Goal: Task Accomplishment & Management: Use online tool/utility

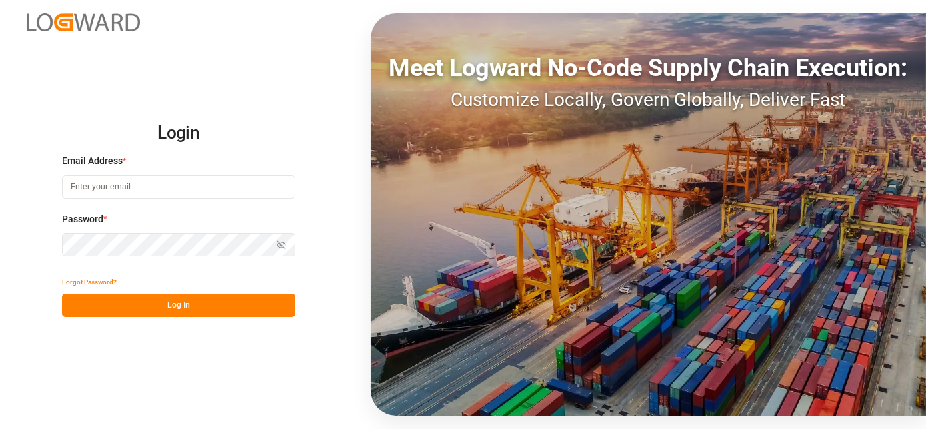
type input "[EMAIL_ADDRESS][PERSON_NAME][DOMAIN_NAME]"
click at [188, 312] on button "Log In" at bounding box center [178, 305] width 233 height 23
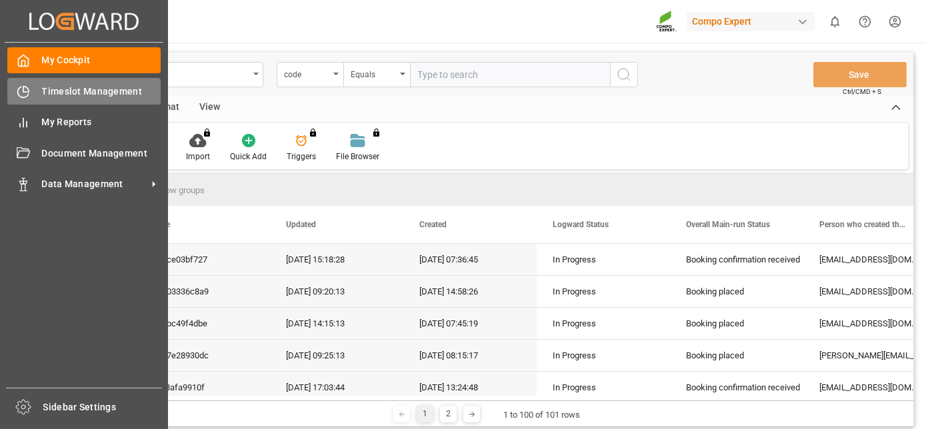
click at [76, 94] on span "Timeslot Management" at bounding box center [101, 92] width 119 height 14
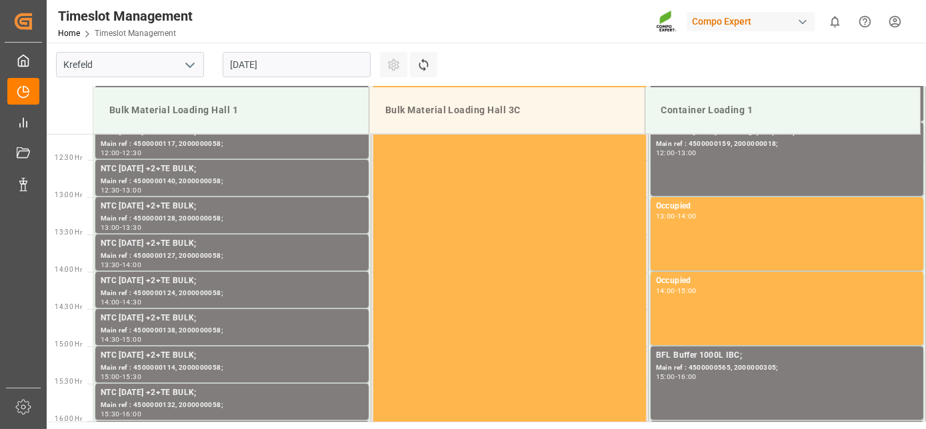
scroll to position [962, 0]
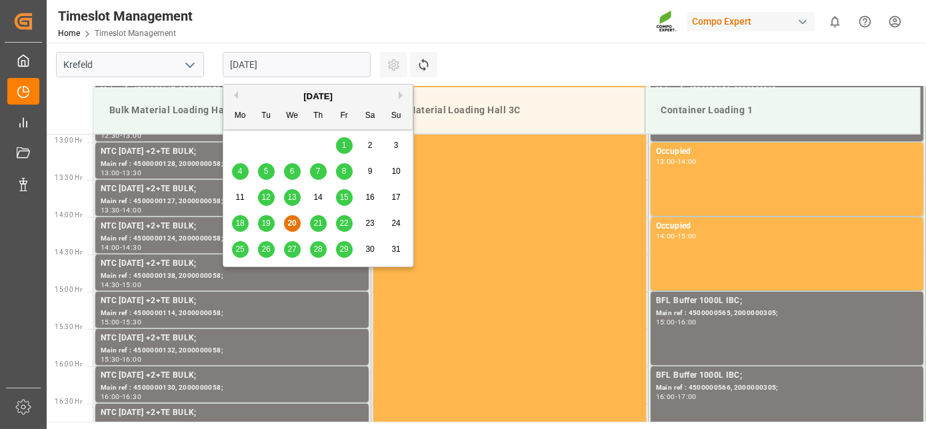
click at [249, 75] on input "[DATE]" at bounding box center [297, 64] width 148 height 25
click at [401, 96] on button "Next Month" at bounding box center [403, 95] width 8 height 8
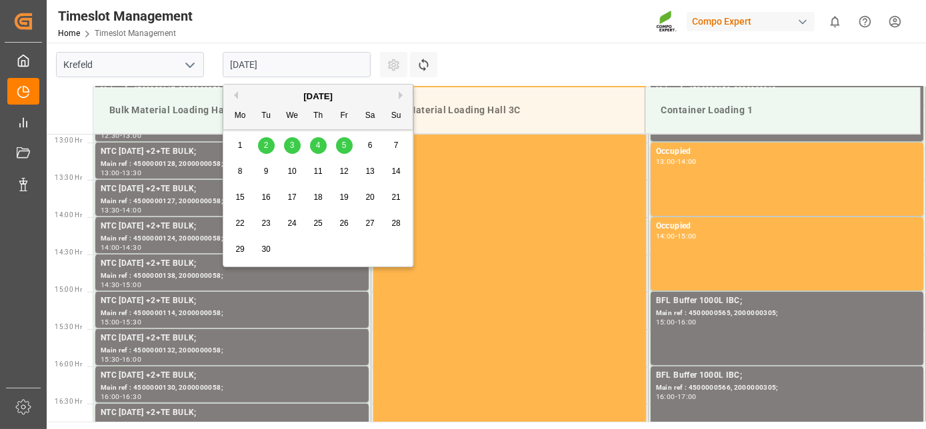
click at [238, 147] on span "1" at bounding box center [240, 145] width 5 height 9
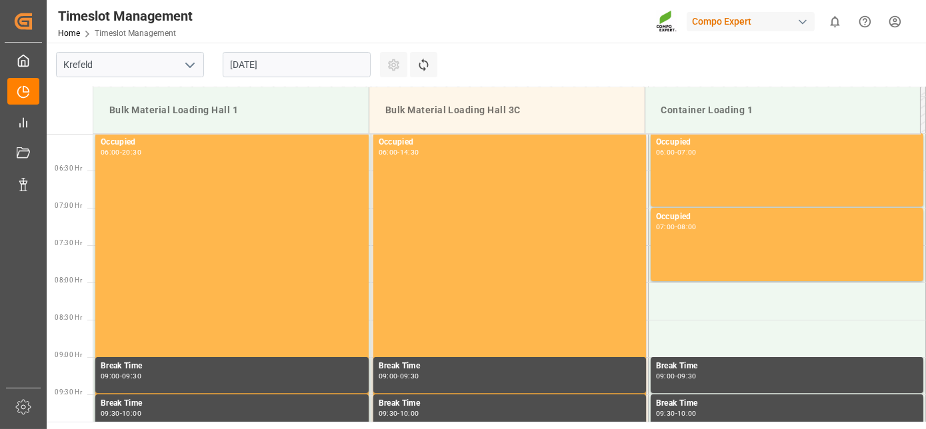
drag, startPoint x: 295, startPoint y: 215, endPoint x: 289, endPoint y: 134, distance: 81.5
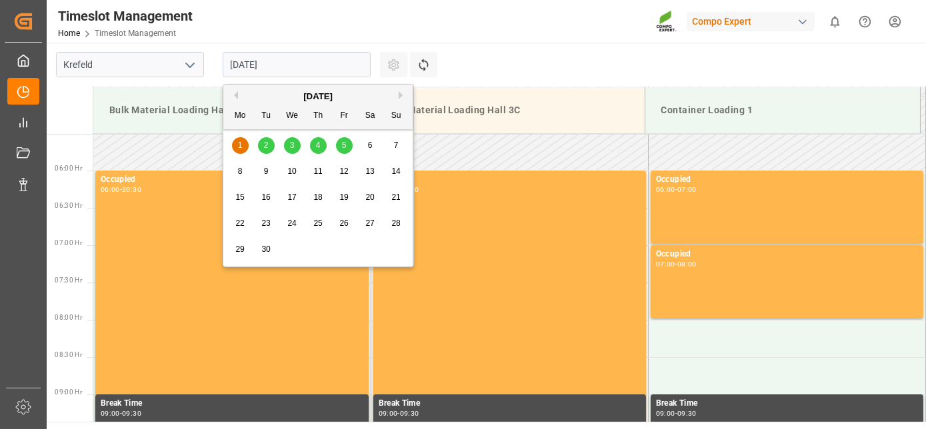
click at [309, 64] on input "[DATE]" at bounding box center [297, 64] width 148 height 25
click at [268, 149] on div "2" at bounding box center [266, 146] width 17 height 16
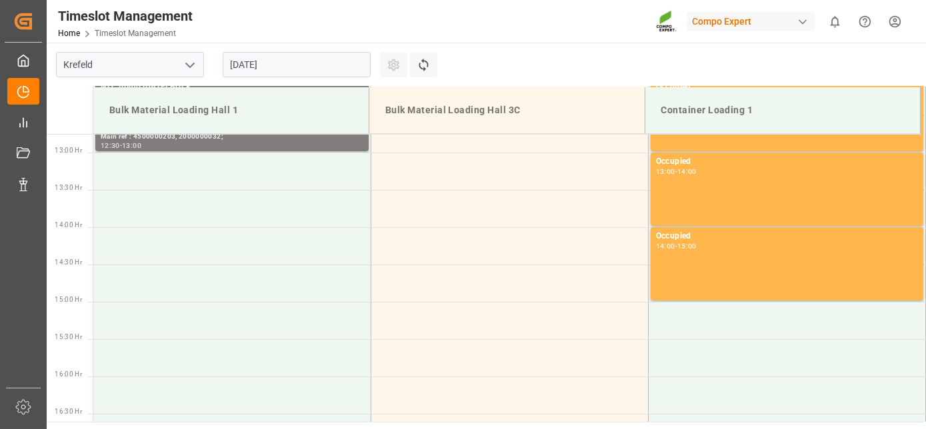
scroll to position [962, 0]
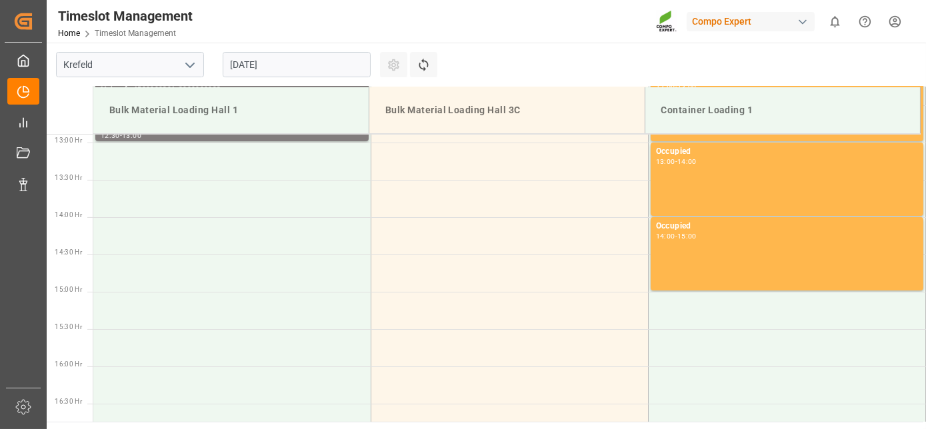
click at [269, 59] on input "02.09.2025" at bounding box center [297, 64] width 148 height 25
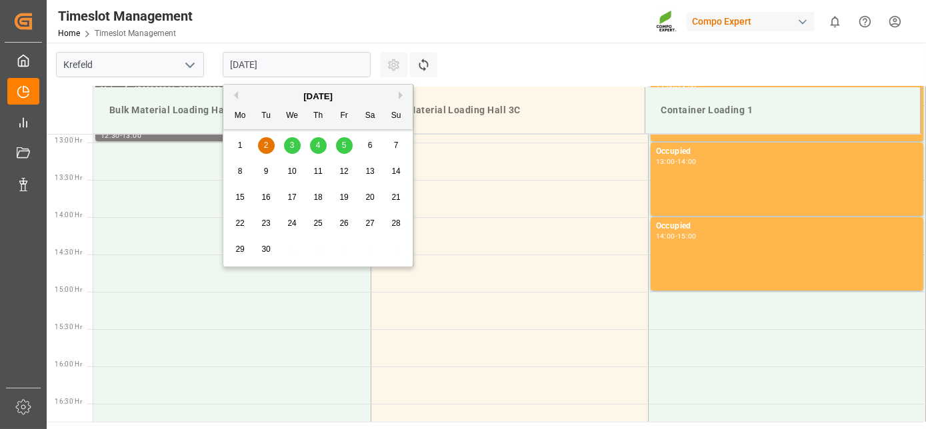
click at [241, 146] on span "1" at bounding box center [240, 145] width 5 height 9
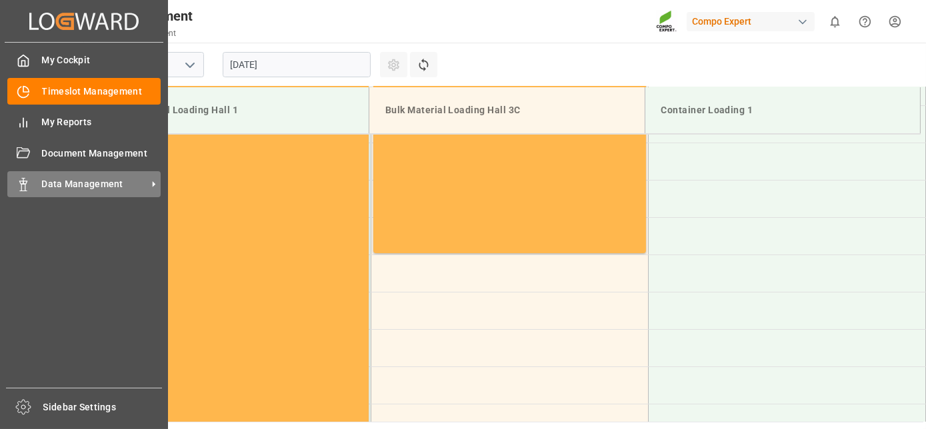
click at [66, 183] on span "Data Management" at bounding box center [94, 184] width 105 height 14
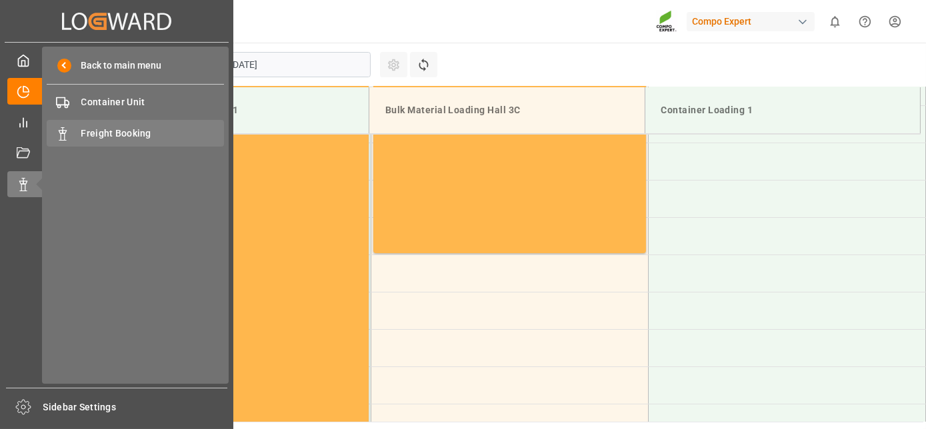
click at [131, 123] on div "Freight Booking Freight Booking" at bounding box center [135, 133] width 177 height 26
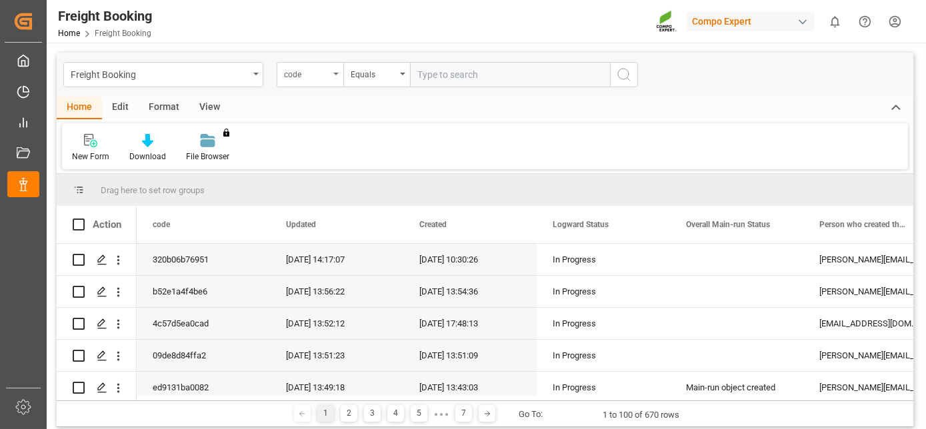
click at [316, 76] on div "code" at bounding box center [306, 72] width 45 height 15
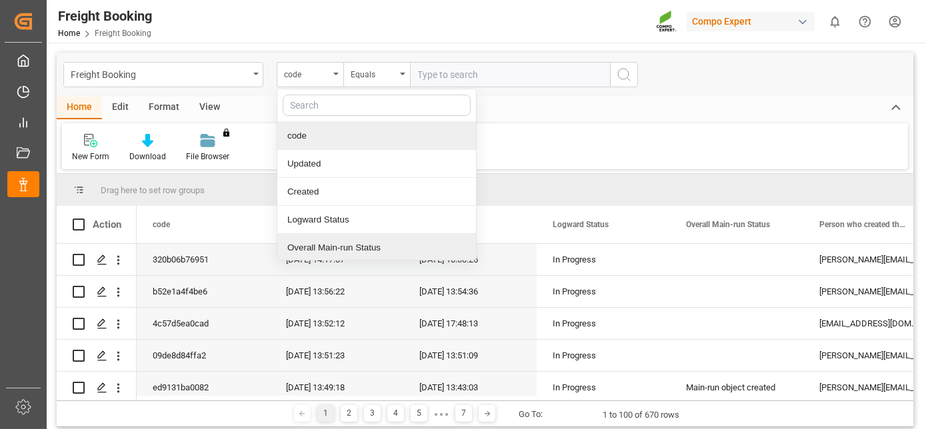
scroll to position [29, 0]
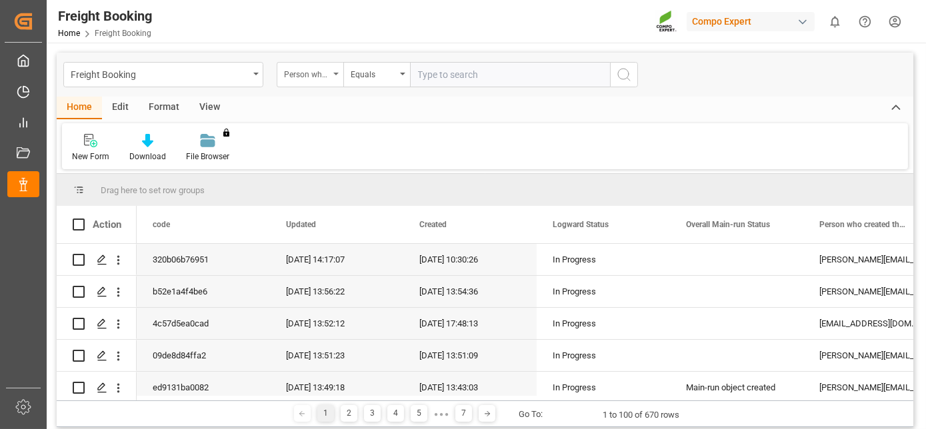
click at [332, 73] on div "Person who created the Object Mail Address" at bounding box center [310, 74] width 67 height 25
drag, startPoint x: 318, startPoint y: 95, endPoint x: 317, endPoint y: 76, distance: 18.7
click at [318, 94] on div "Freight Booking Person who created the Object Mail Address Equals" at bounding box center [485, 75] width 857 height 44
click at [317, 75] on div "Person who created the Object Mail Address" at bounding box center [306, 72] width 45 height 15
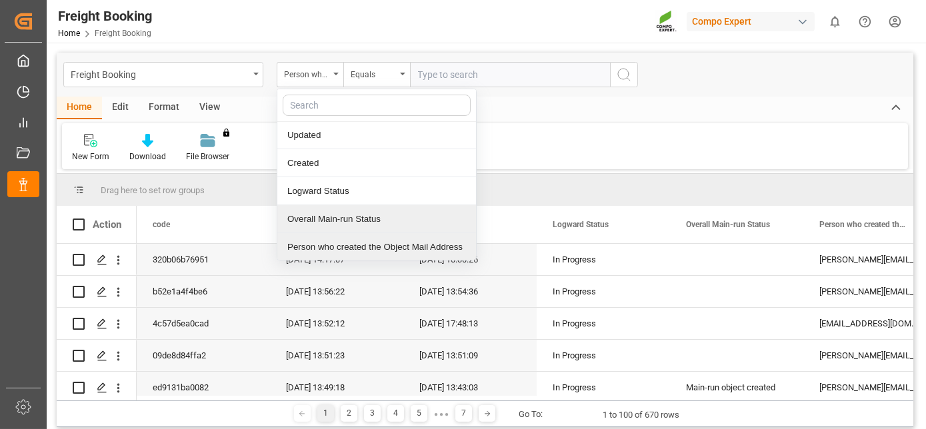
scroll to position [57, 0]
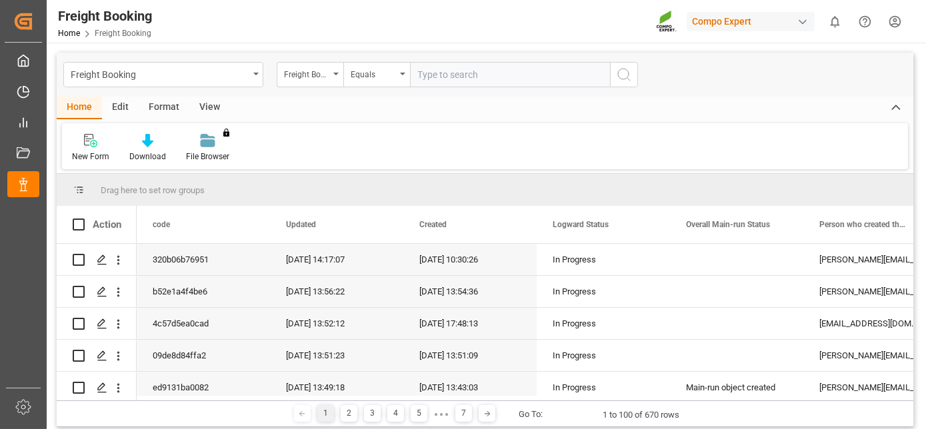
click at [457, 76] on input "text" at bounding box center [510, 74] width 200 height 25
paste input "6200000227"
type input "6200000227"
click at [626, 73] on icon "search button" at bounding box center [624, 75] width 16 height 16
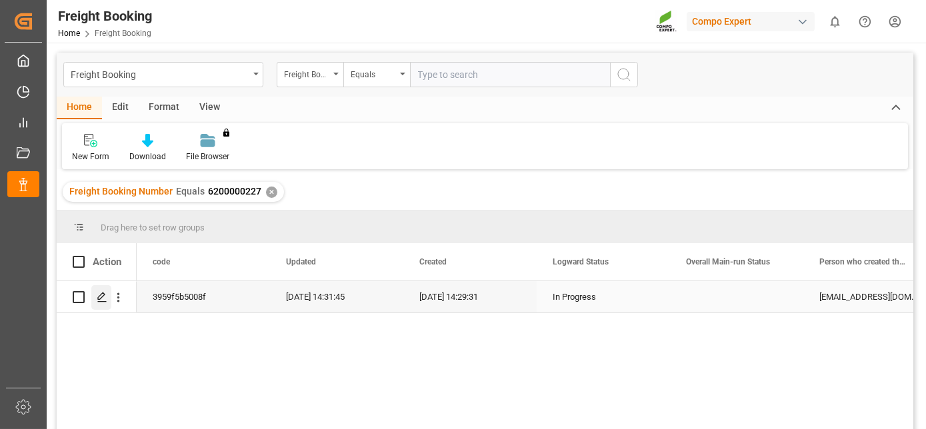
click at [94, 296] on div "Press SPACE to select this row." at bounding box center [101, 297] width 20 height 25
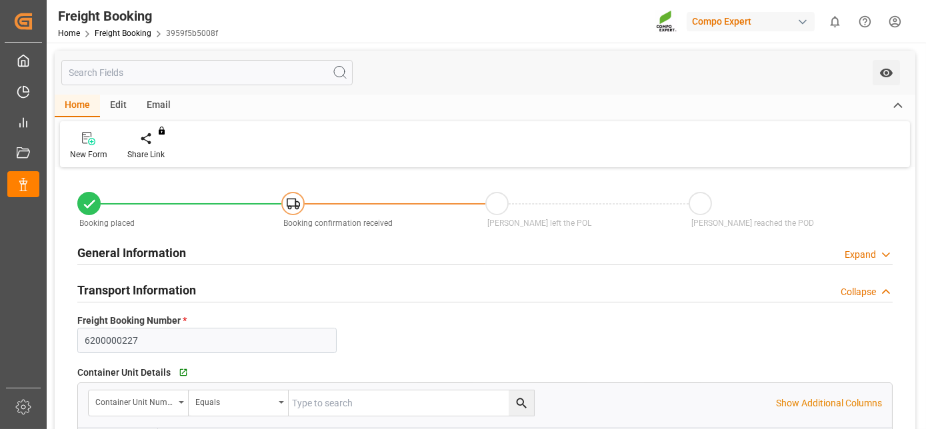
type input "HKHKG"
type input "0"
type input "65091.6"
type input "13.08.2025 01:00"
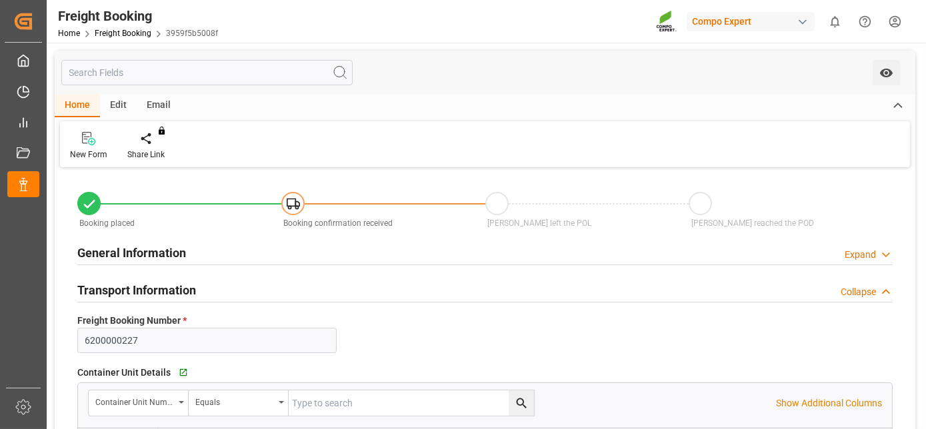
type input "14.07.2025 14:29"
type input "14.07.2025 14:31"
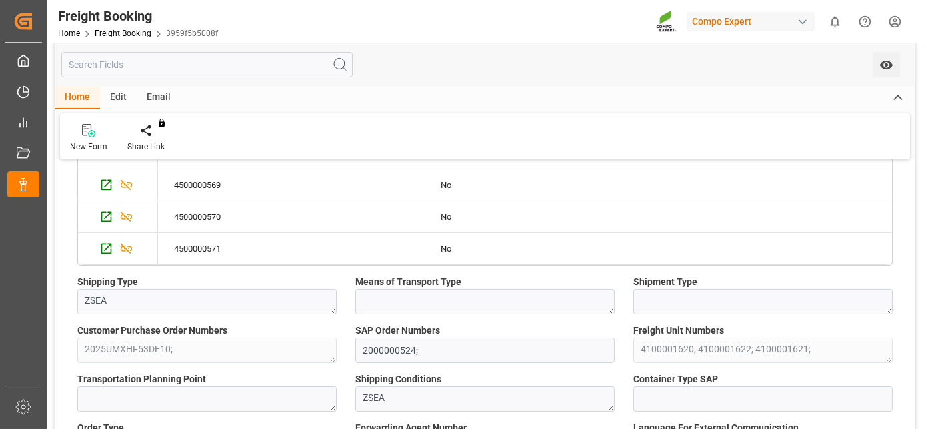
drag, startPoint x: 75, startPoint y: 211, endPoint x: 75, endPoint y: 173, distance: 37.4
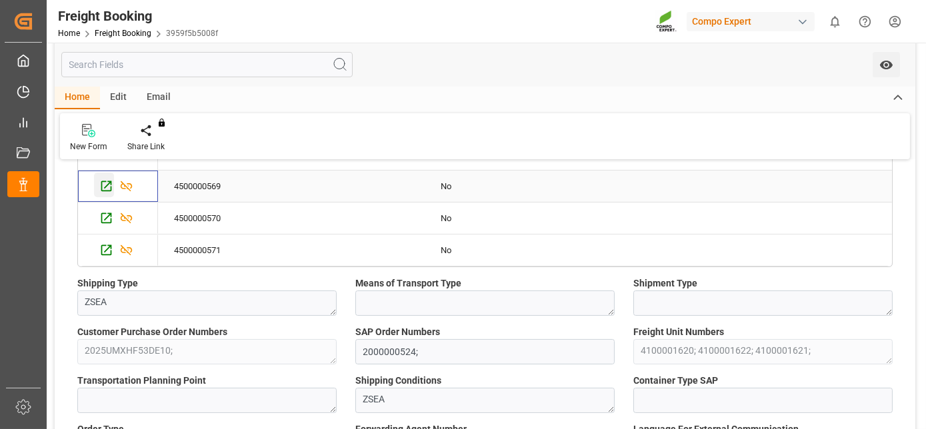
click at [103, 183] on icon "Press SPACE to select this row." at bounding box center [106, 186] width 14 height 14
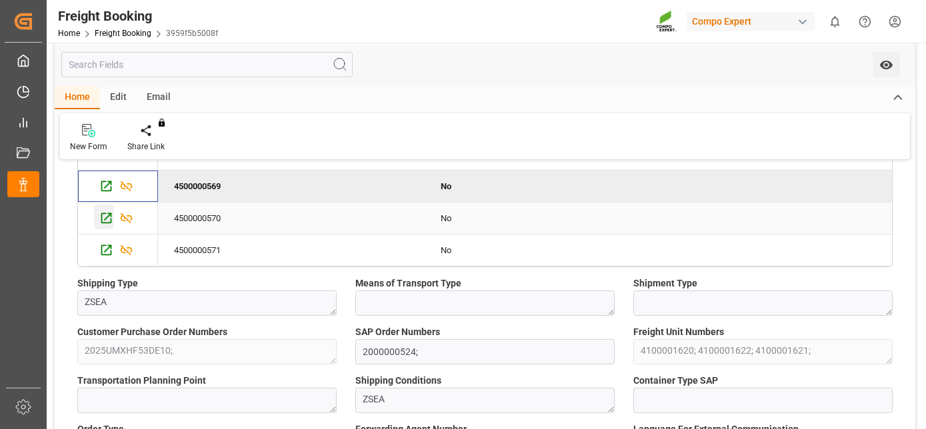
click at [108, 221] on icon "Press SPACE to select this row." at bounding box center [106, 218] width 11 height 11
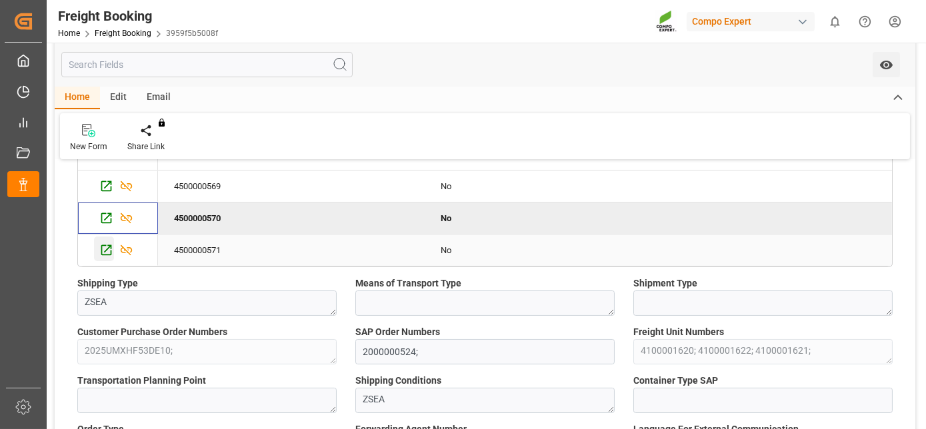
click at [104, 251] on icon "Press SPACE to select this row." at bounding box center [106, 250] width 11 height 11
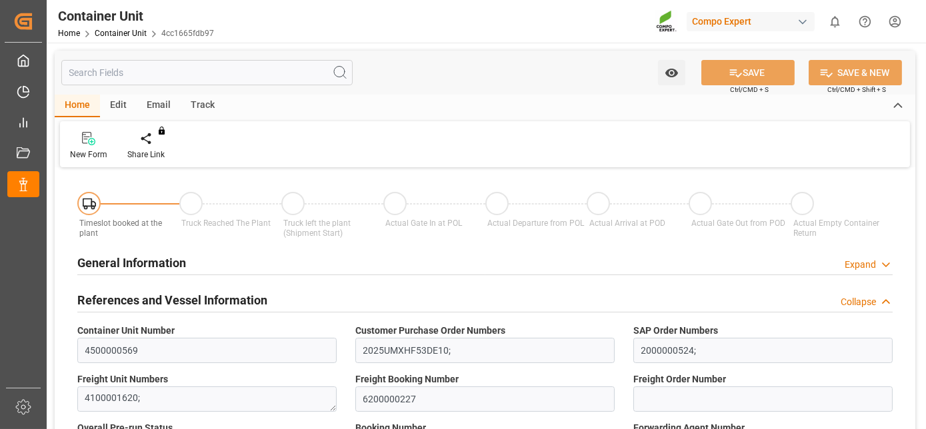
type input "HKHKG"
type input "0"
type input "21697.2"
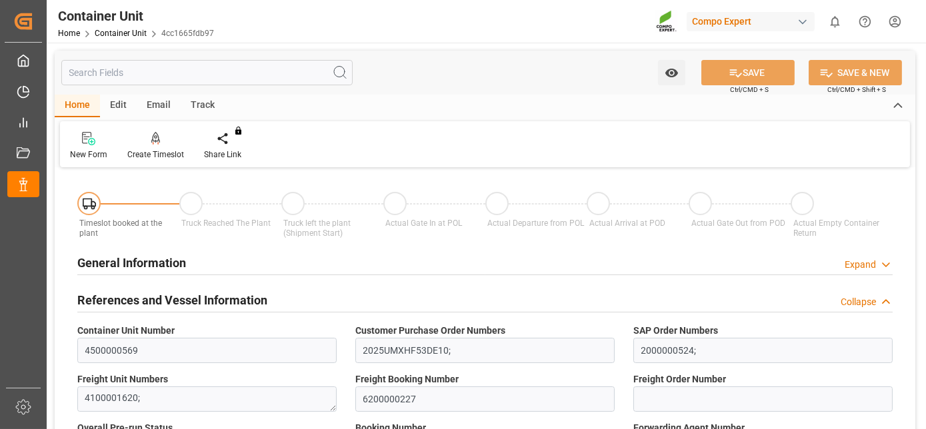
type input "13.08.2025"
click at [157, 144] on icon at bounding box center [156, 144] width 6 height 3
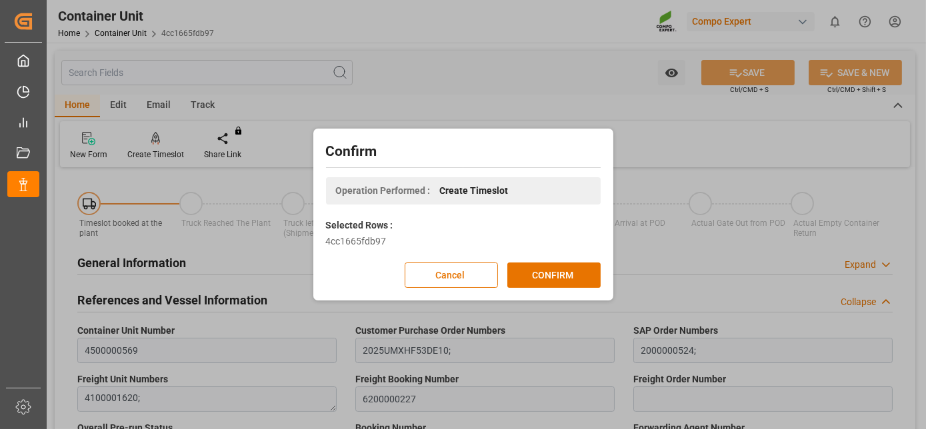
click at [533, 257] on div "Confirm Operation Performed : Create Timeslot Selected Rows : 4cc1665fdb97 Canc…" at bounding box center [463, 214] width 293 height 165
click at [538, 277] on button "CONFIRM" at bounding box center [554, 275] width 93 height 25
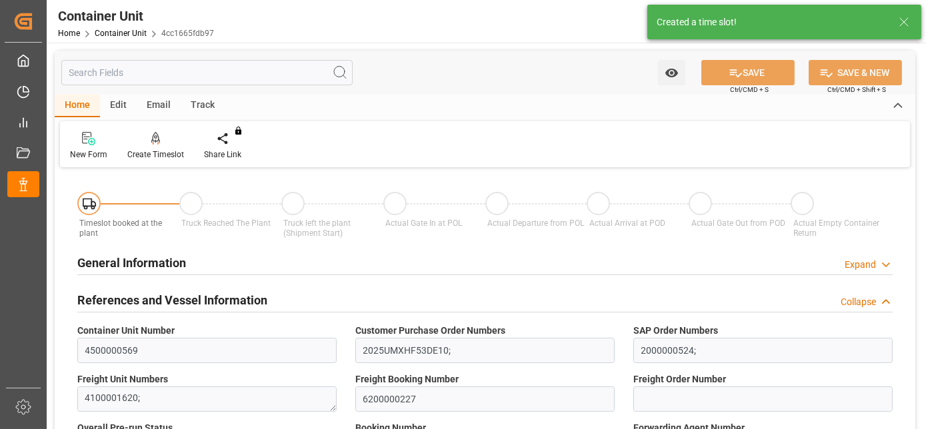
type input "HKHKG"
type input "0"
type input "21697.2"
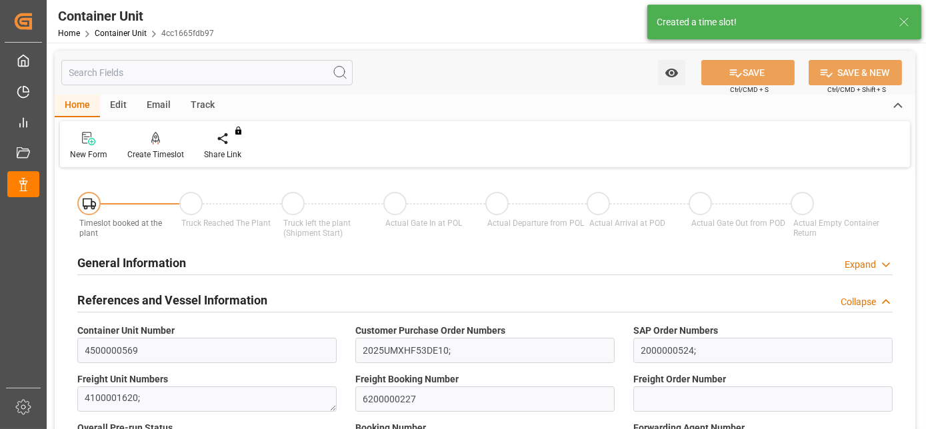
type input "13.08.2025"
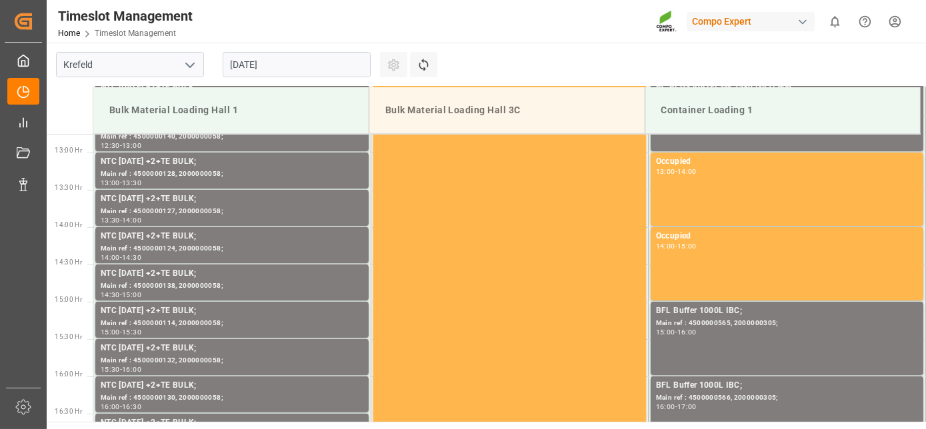
scroll to position [962, 0]
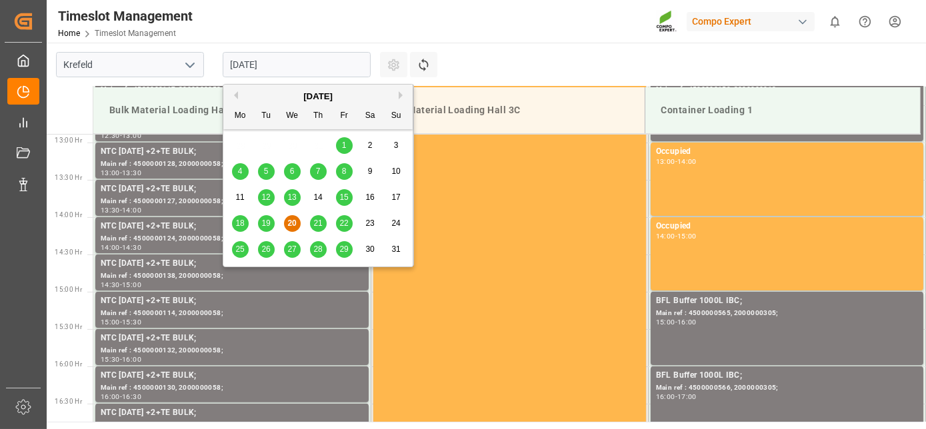
click at [241, 65] on input "[DATE]" at bounding box center [297, 64] width 148 height 25
click at [399, 97] on button "Next Month" at bounding box center [403, 95] width 8 height 8
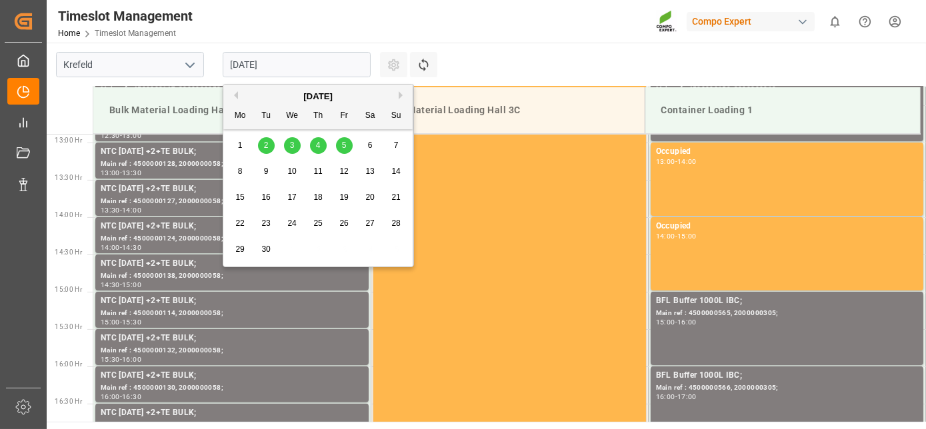
click at [241, 145] on span "1" at bounding box center [240, 145] width 5 height 9
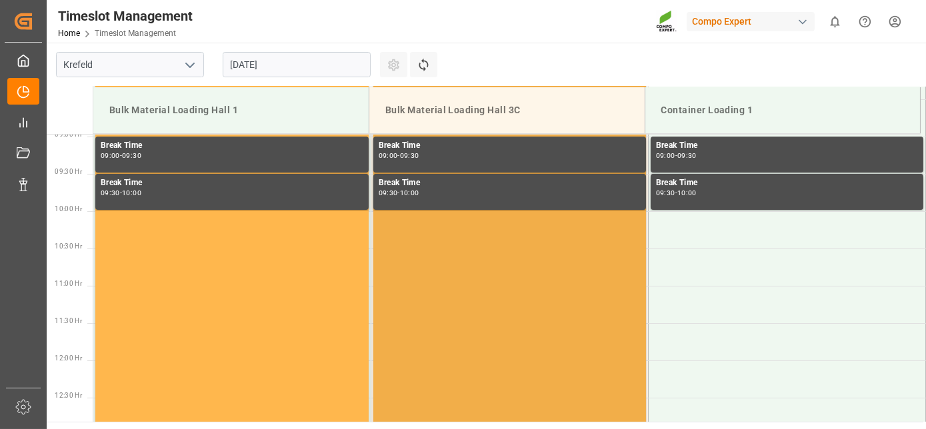
drag, startPoint x: 635, startPoint y: 255, endPoint x: 619, endPoint y: 169, distance: 86.9
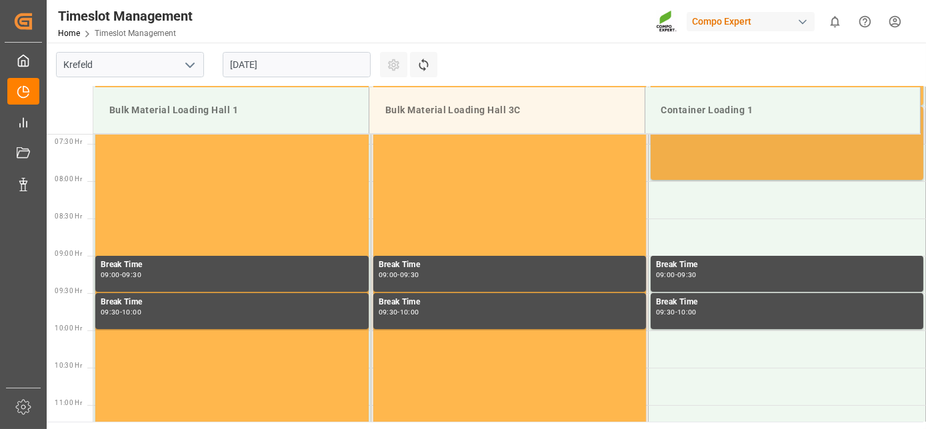
drag, startPoint x: 678, startPoint y: 217, endPoint x: 658, endPoint y: 149, distance: 70.3
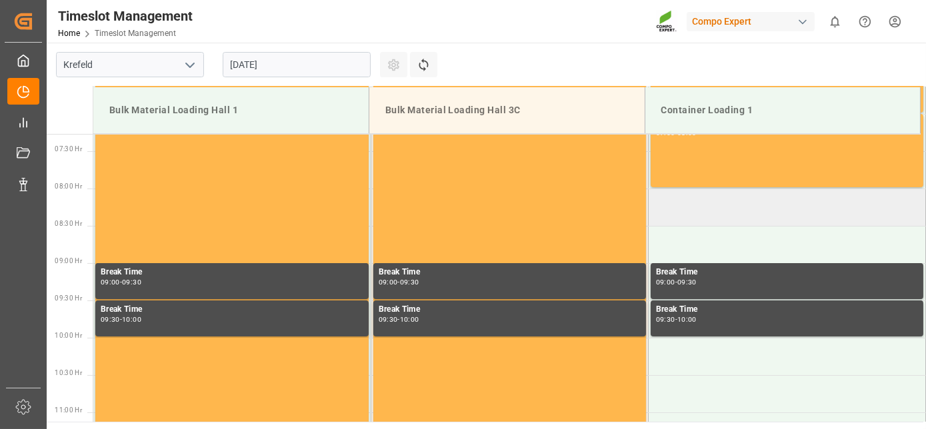
click at [684, 207] on td at bounding box center [786, 207] width 277 height 37
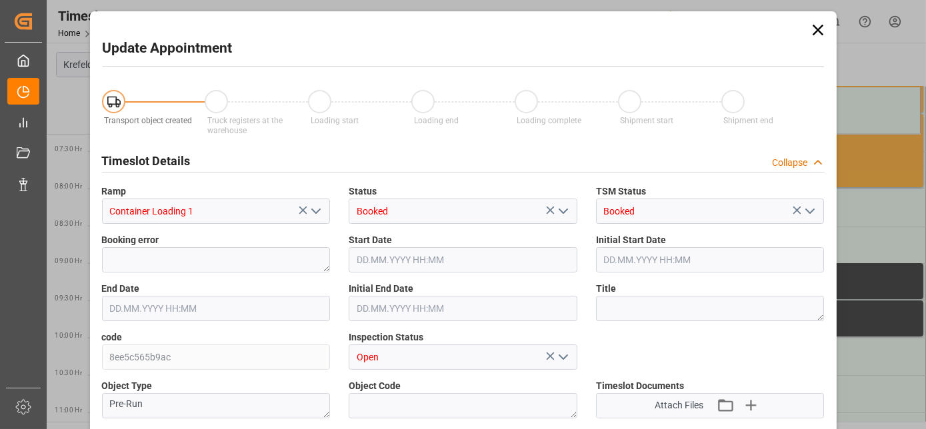
type input "21697.2"
type input "0"
type input "01.09.2025 08:00"
type input "01.09.2025 08:30"
type input "20.08.2025 12:18"
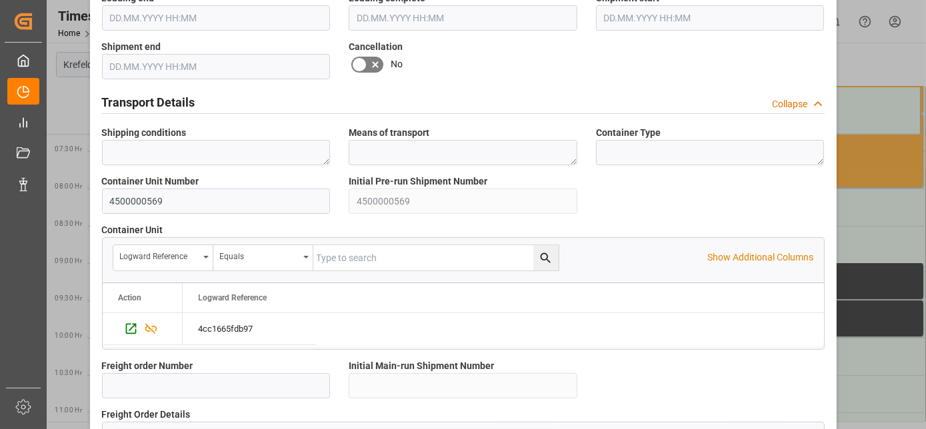
drag, startPoint x: 638, startPoint y: 215, endPoint x: 658, endPoint y: 371, distance: 156.6
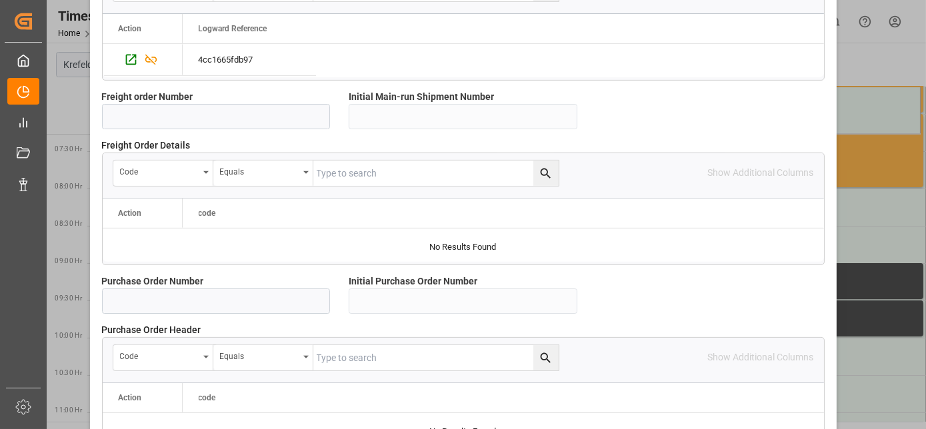
scroll to position [1330, 0]
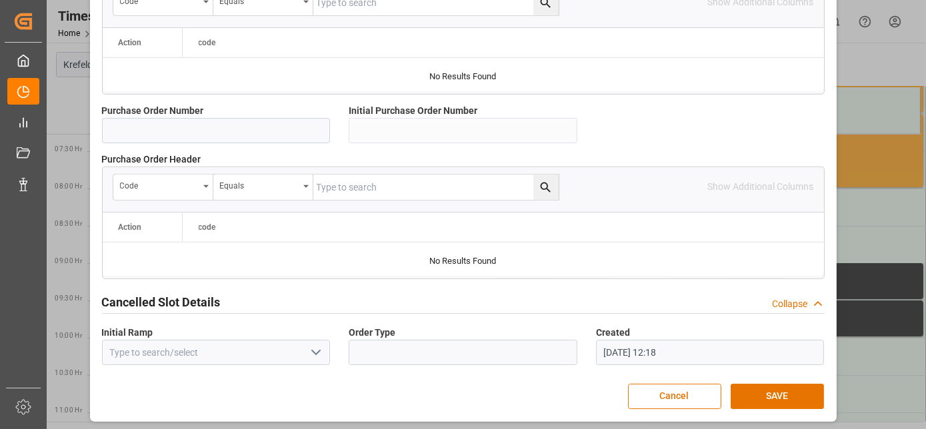
drag, startPoint x: 696, startPoint y: 267, endPoint x: 692, endPoint y: 396, distance: 128.8
click at [772, 385] on button "SAVE" at bounding box center [777, 396] width 93 height 25
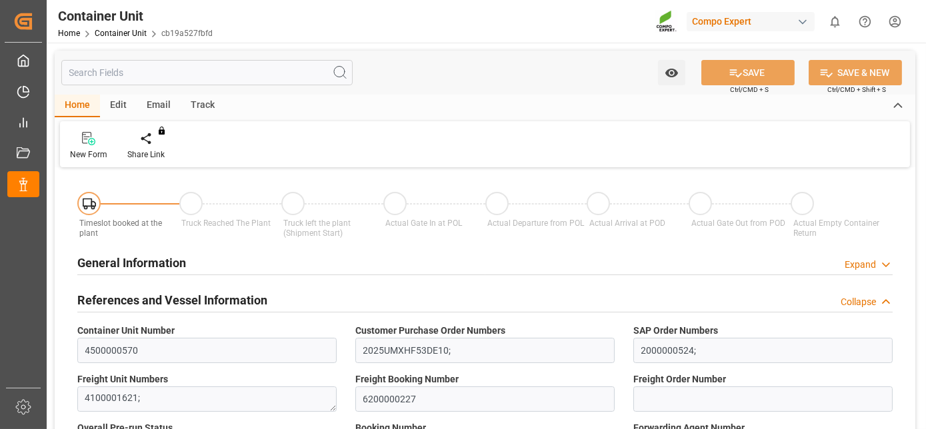
type input "HKHKG"
type input "0"
type input "21697.2"
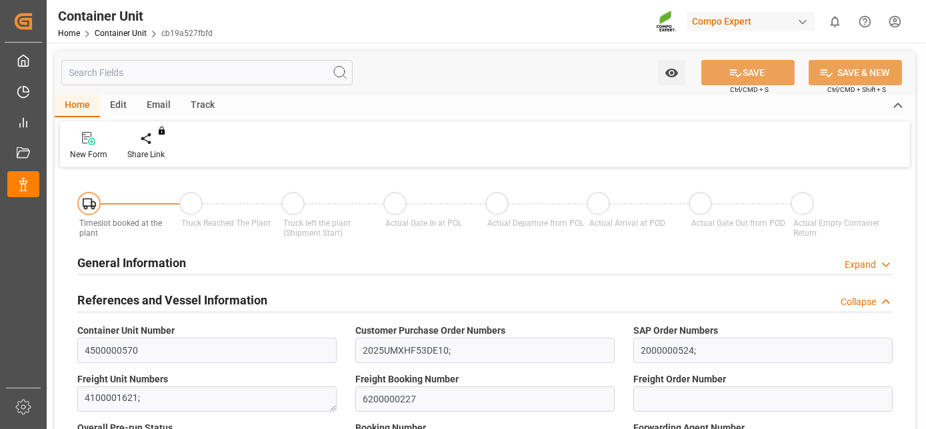
type input "13.08.2025"
click at [159, 142] on icon at bounding box center [155, 137] width 9 height 11
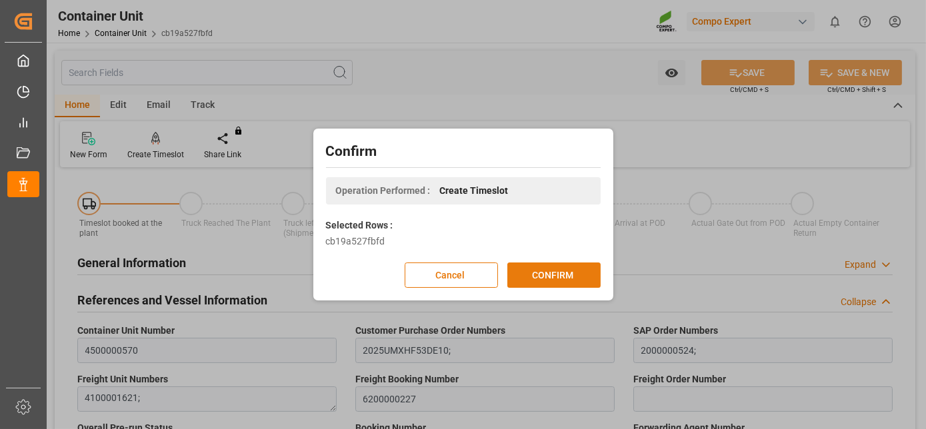
click at [564, 268] on button "CONFIRM" at bounding box center [554, 275] width 93 height 25
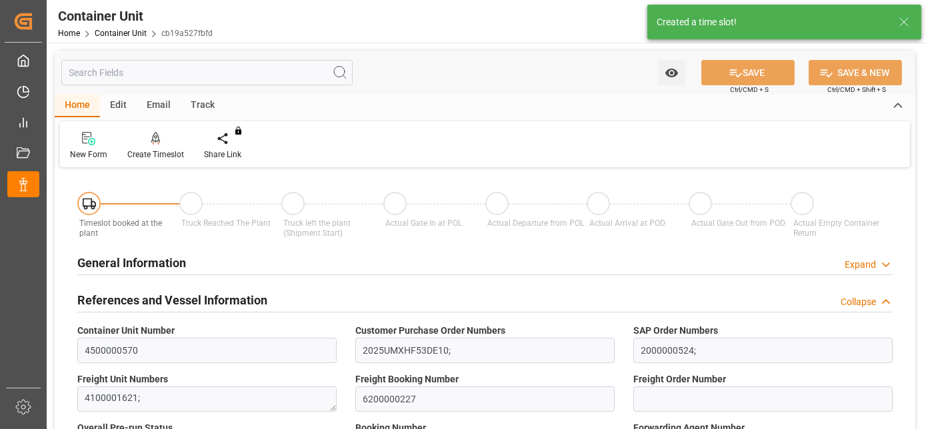
type input "HKHKG"
type input "0"
type input "21697.2"
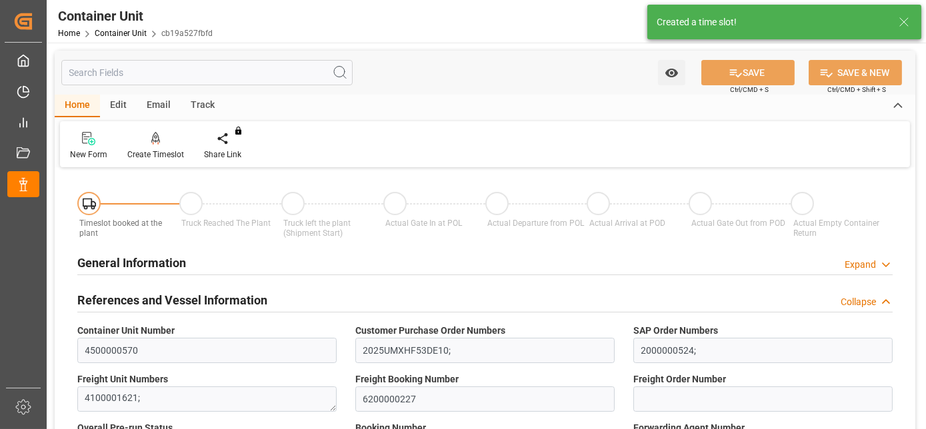
type input "13.08.2025"
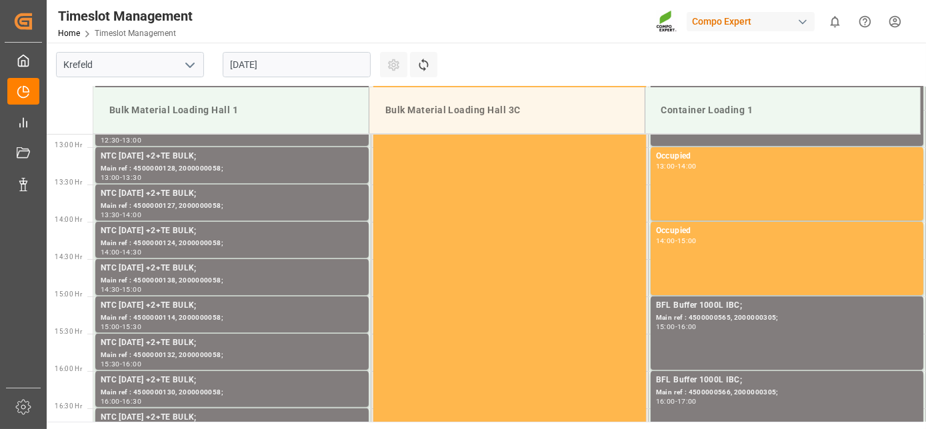
scroll to position [962, 0]
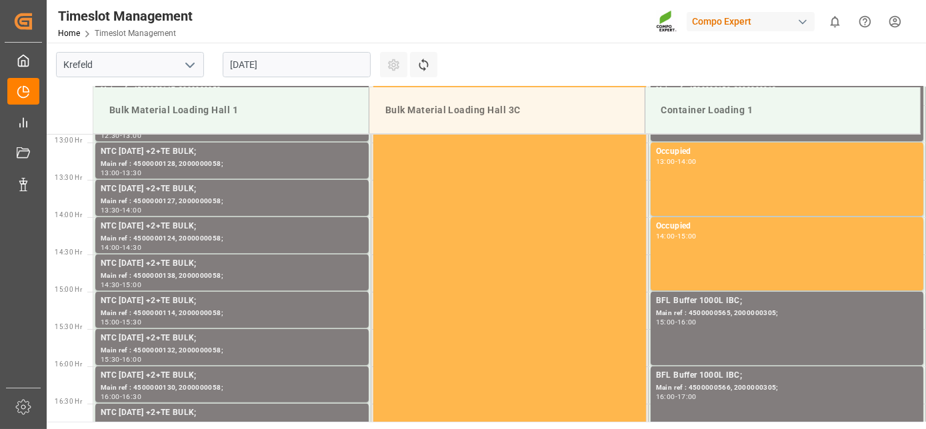
click at [318, 73] on input "[DATE]" at bounding box center [297, 64] width 148 height 25
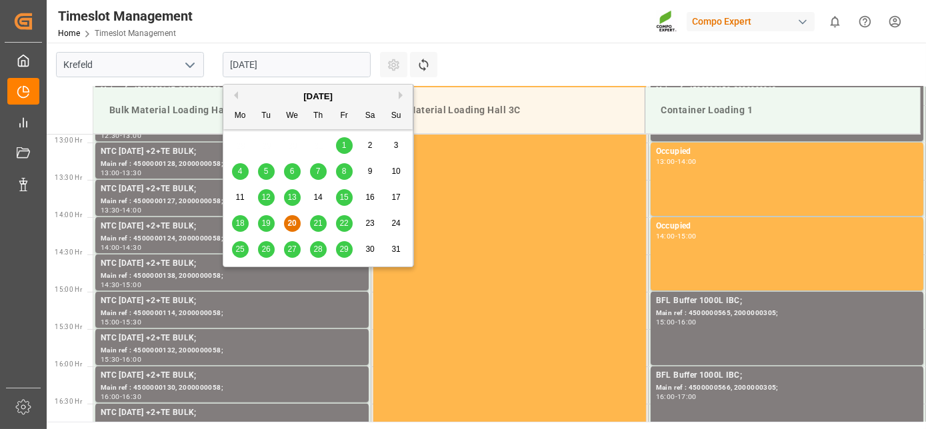
click at [403, 94] on button "Next Month" at bounding box center [403, 95] width 8 height 8
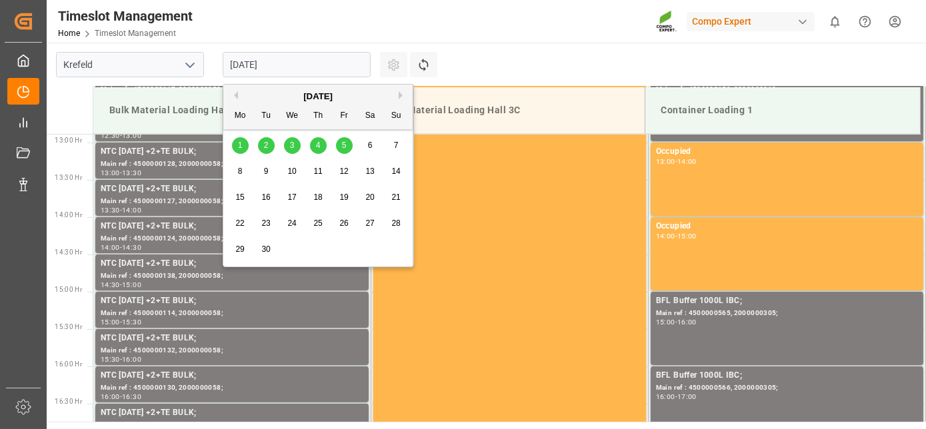
click at [241, 147] on span "1" at bounding box center [240, 145] width 5 height 9
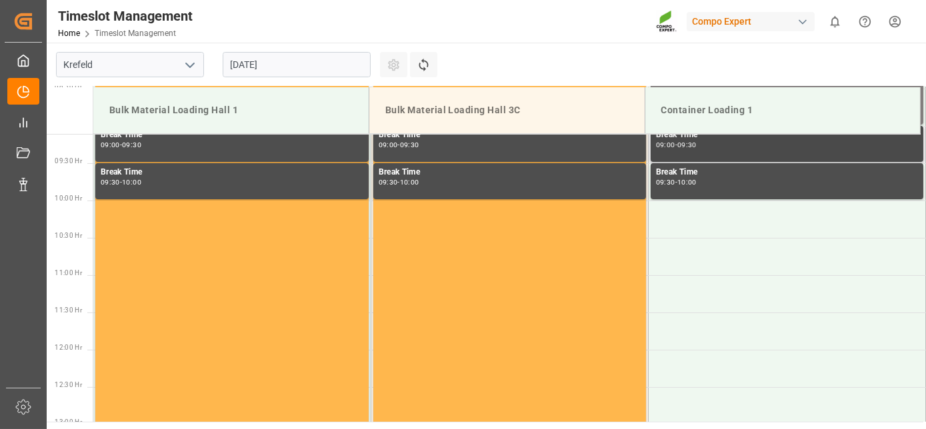
drag, startPoint x: 714, startPoint y: 249, endPoint x: 692, endPoint y: 160, distance: 92.0
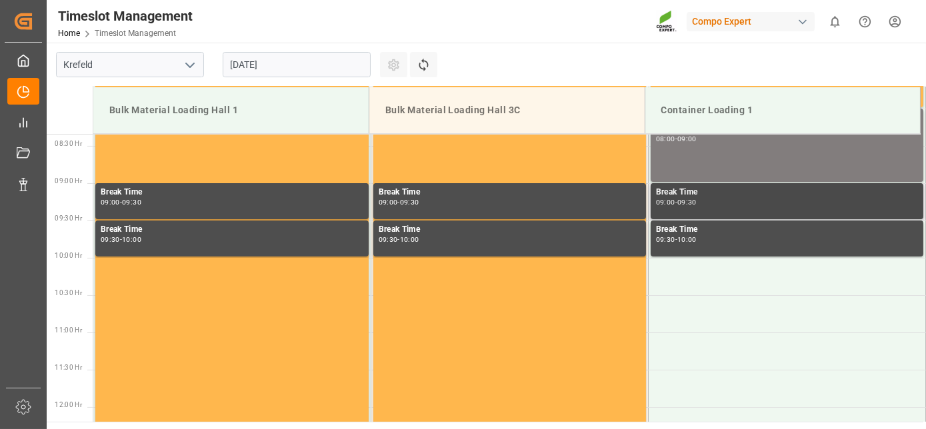
drag, startPoint x: 694, startPoint y: 169, endPoint x: 688, endPoint y: 219, distance: 49.7
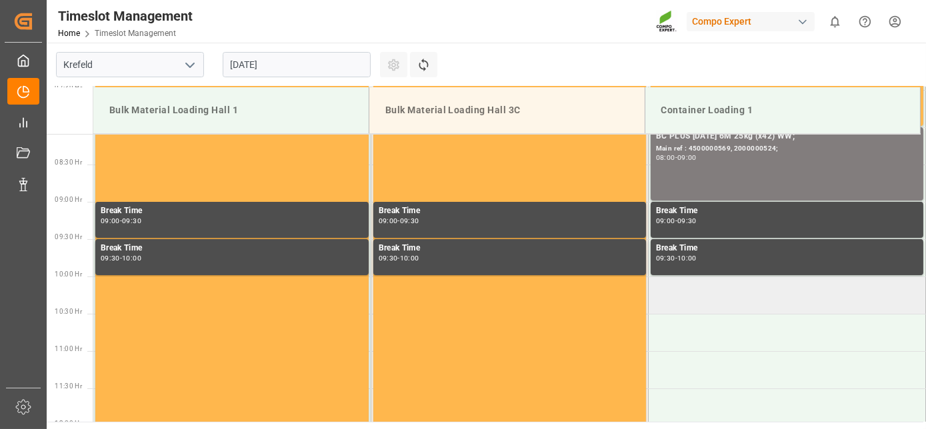
click at [686, 287] on td at bounding box center [786, 295] width 277 height 37
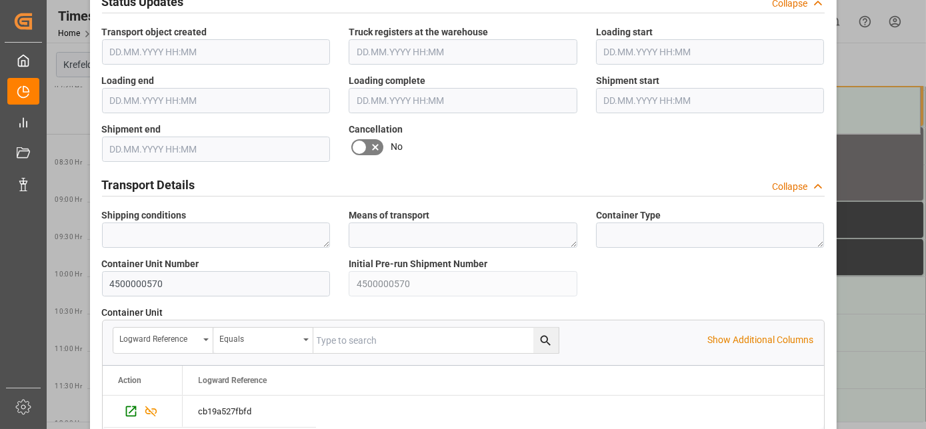
scroll to position [1322, 0]
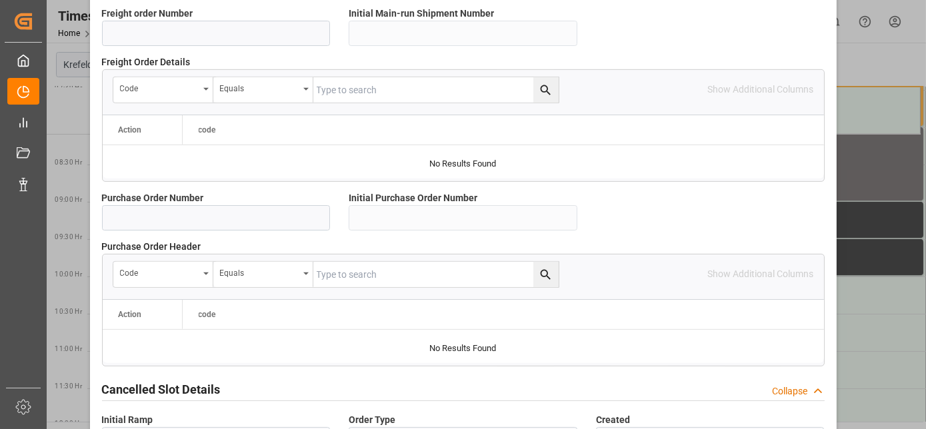
drag, startPoint x: 708, startPoint y: 229, endPoint x: 706, endPoint y: 370, distance: 140.7
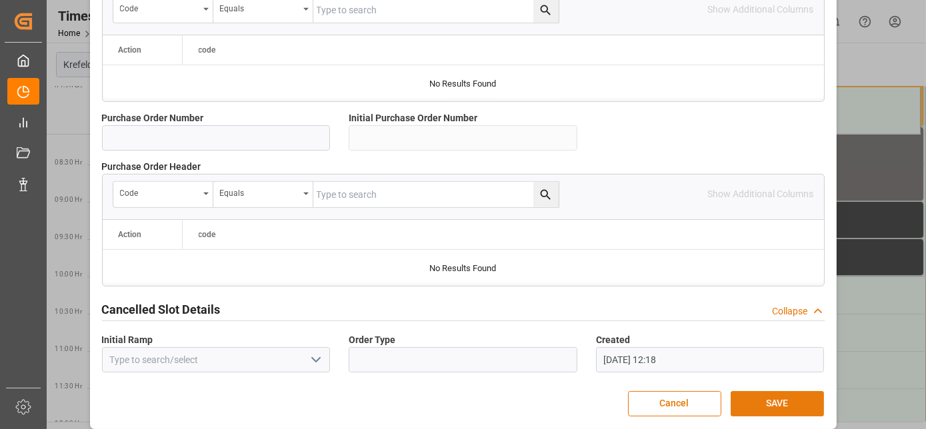
click at [763, 393] on button "SAVE" at bounding box center [777, 403] width 93 height 25
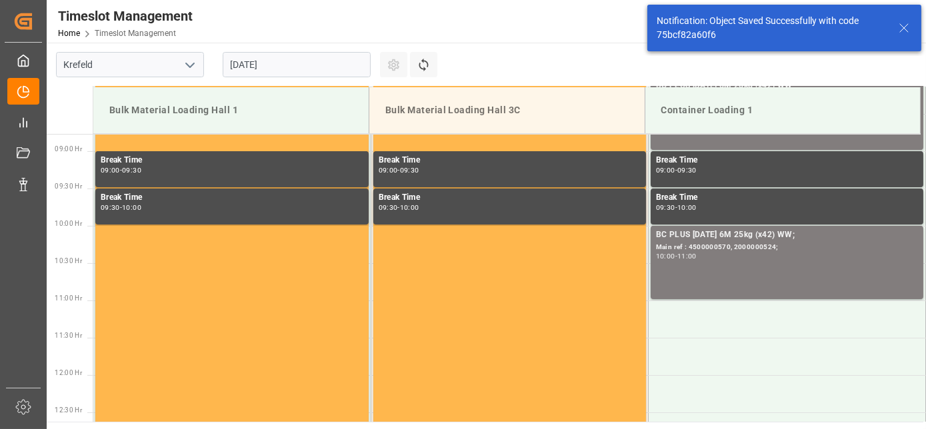
scroll to position [663, 0]
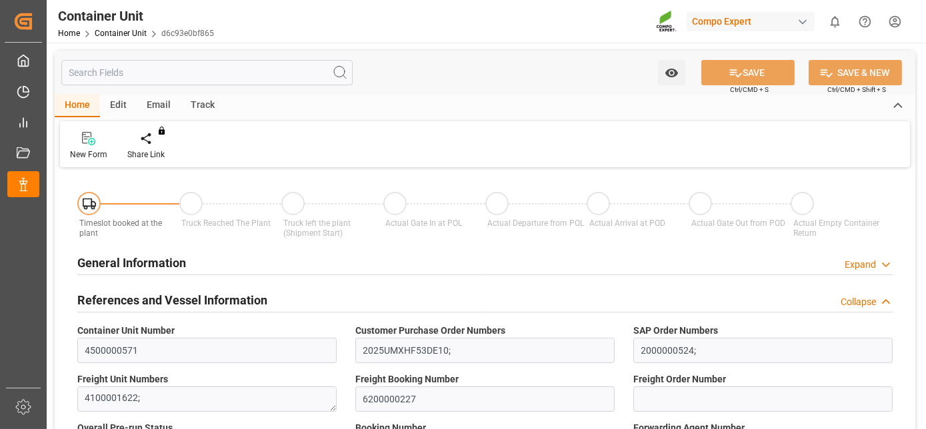
type input "HKHKG"
type input "0"
type input "21697.2"
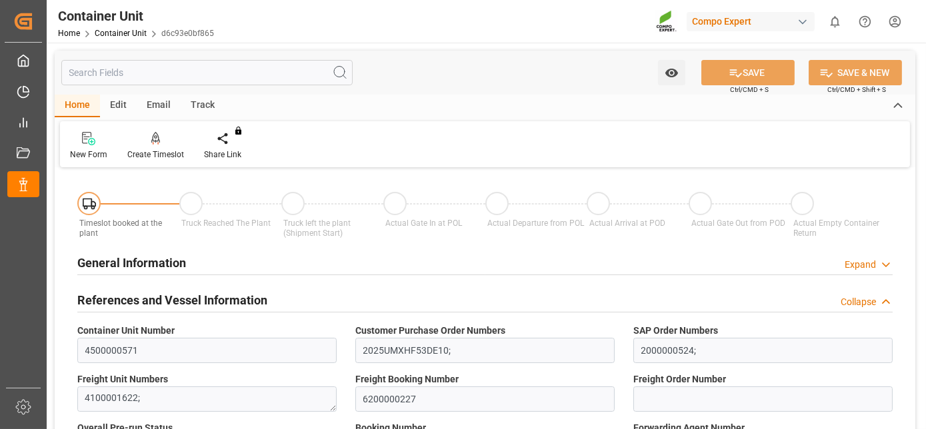
type input "13.08.2025"
click at [156, 141] on icon at bounding box center [155, 137] width 9 height 11
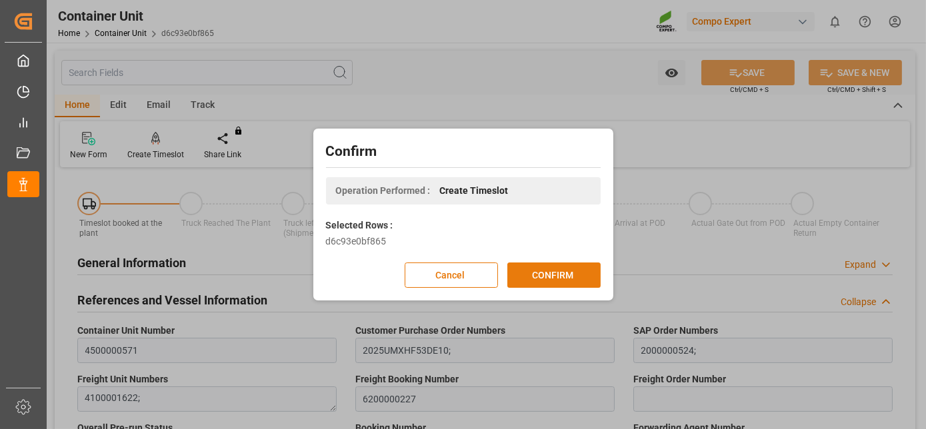
click at [544, 268] on button "CONFIRM" at bounding box center [554, 275] width 93 height 25
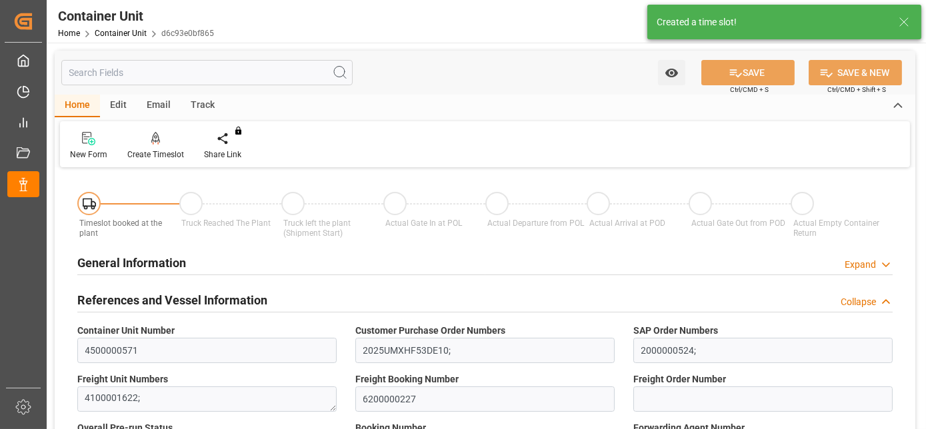
type input "HKHKG"
type input "0"
type input "21697.2"
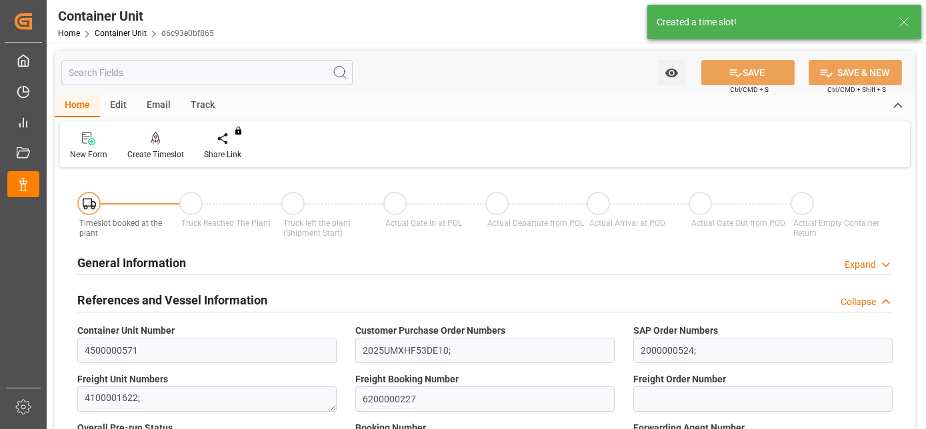
type input "13.08.2025"
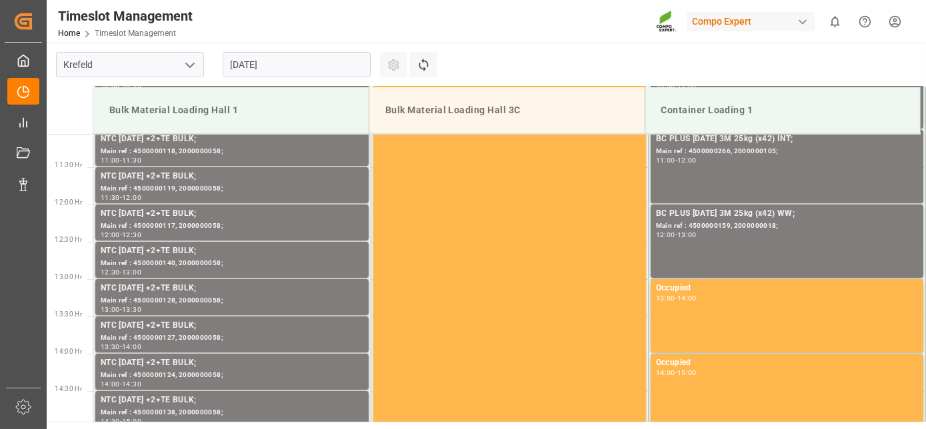
scroll to position [962, 0]
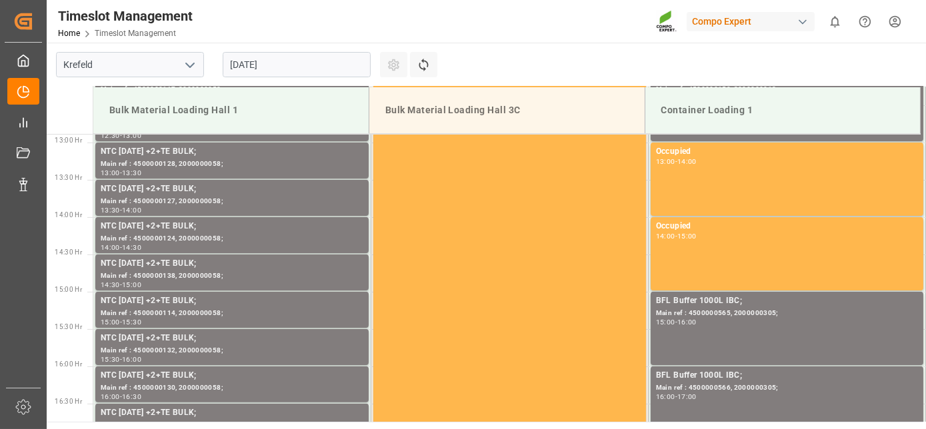
click at [288, 67] on input "[DATE]" at bounding box center [297, 64] width 148 height 25
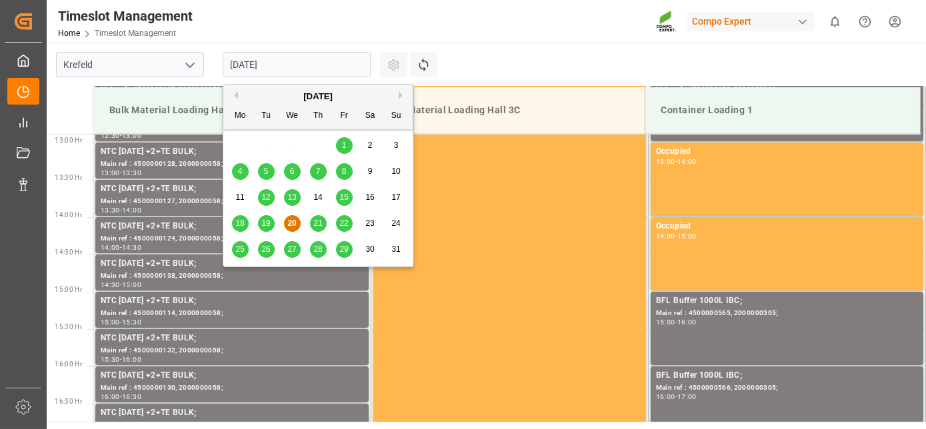
click at [398, 97] on div "[DATE]" at bounding box center [317, 96] width 189 height 13
click at [403, 93] on button "Next Month" at bounding box center [403, 95] width 8 height 8
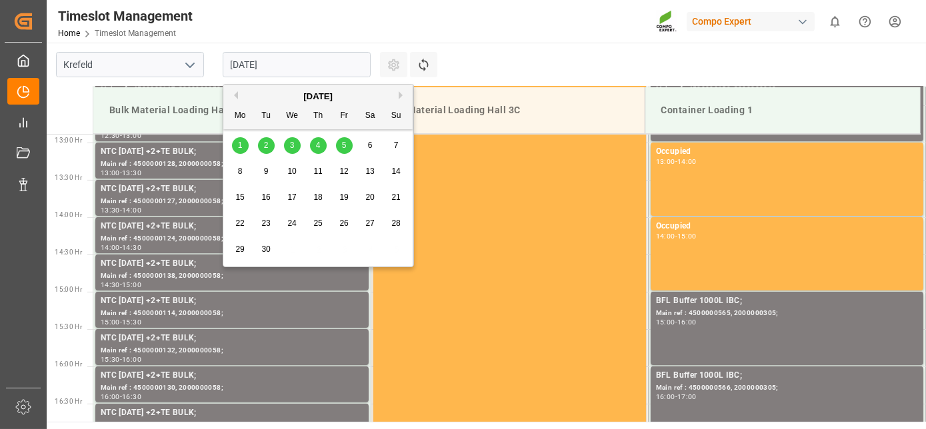
click at [245, 153] on div "1" at bounding box center [240, 146] width 17 height 16
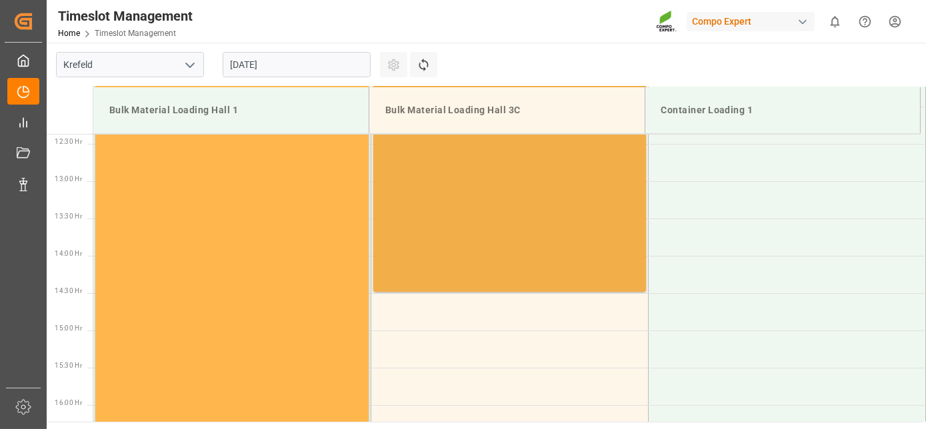
scroll to position [863, 0]
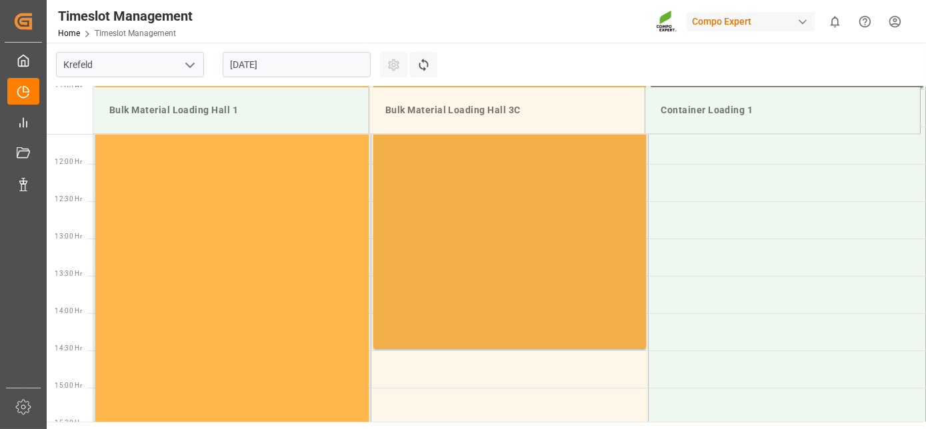
drag, startPoint x: 596, startPoint y: 245, endPoint x: 562, endPoint y: 187, distance: 66.9
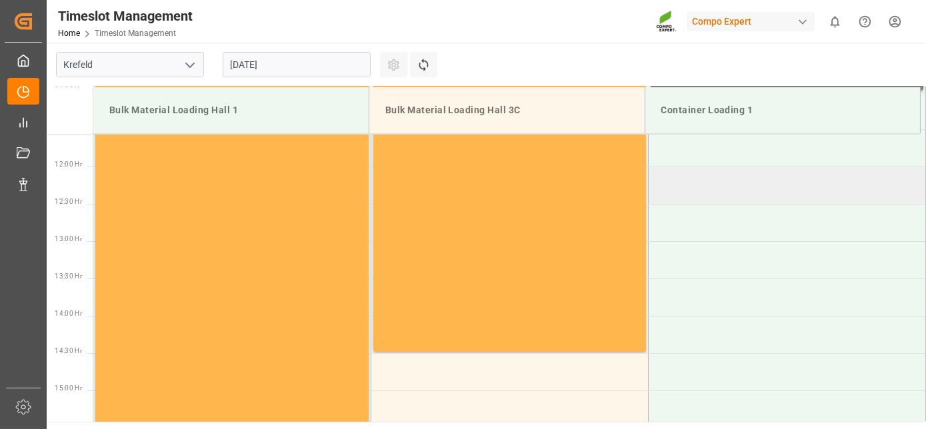
click at [679, 188] on td at bounding box center [786, 185] width 277 height 37
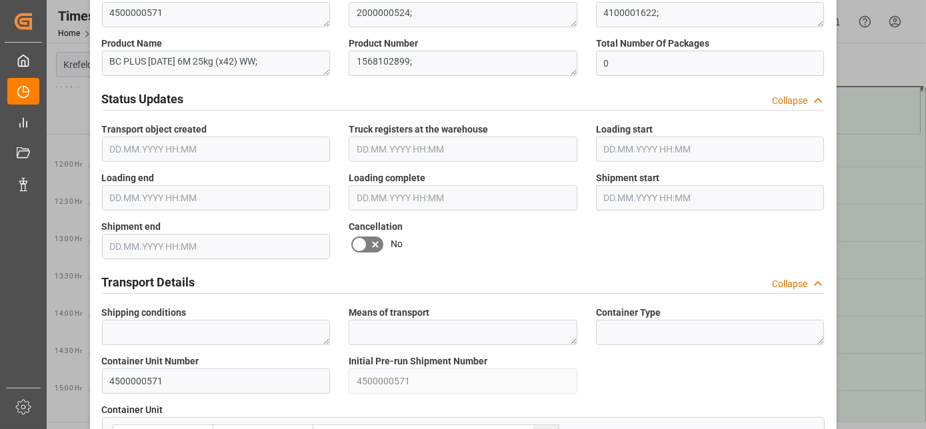
scroll to position [1330, 0]
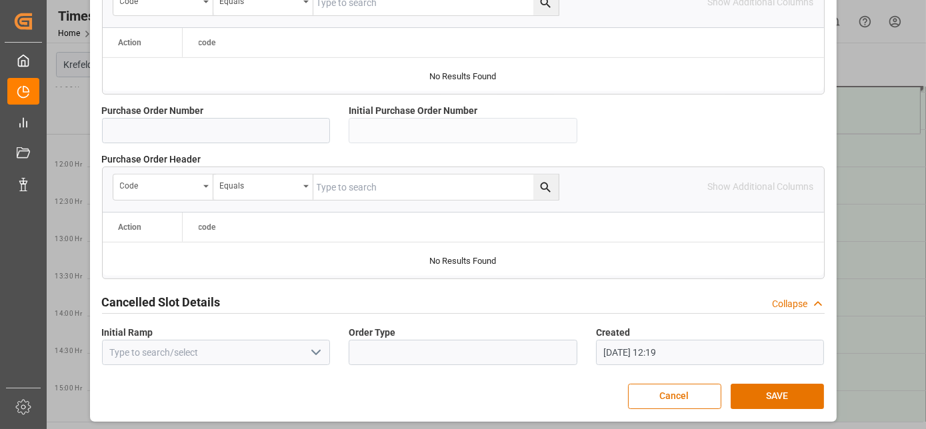
drag, startPoint x: 580, startPoint y: 167, endPoint x: 580, endPoint y: 353, distance: 186.7
click at [790, 395] on button "SAVE" at bounding box center [777, 396] width 93 height 25
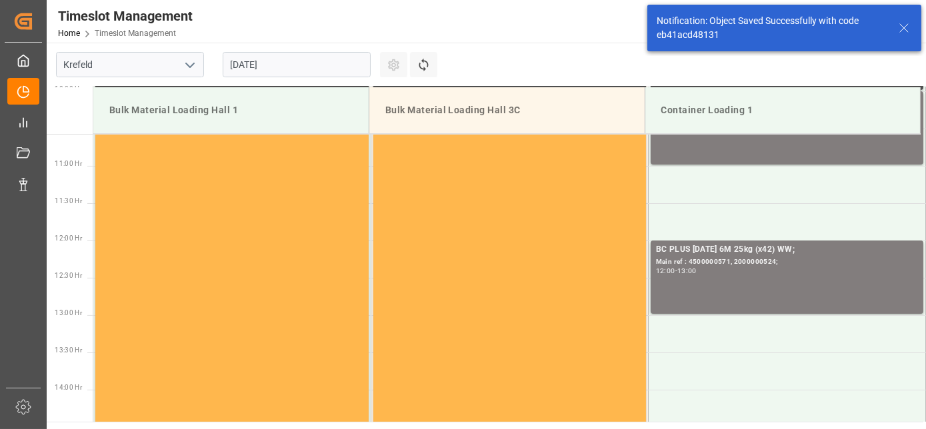
scroll to position [812, 0]
